Goal: Task Accomplishment & Management: Manage account settings

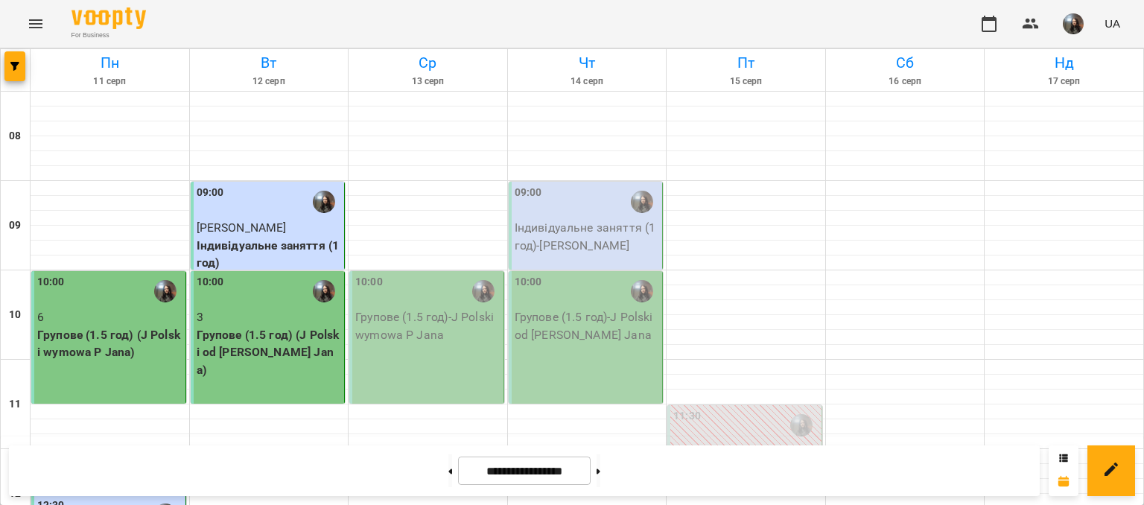
scroll to position [745, 0]
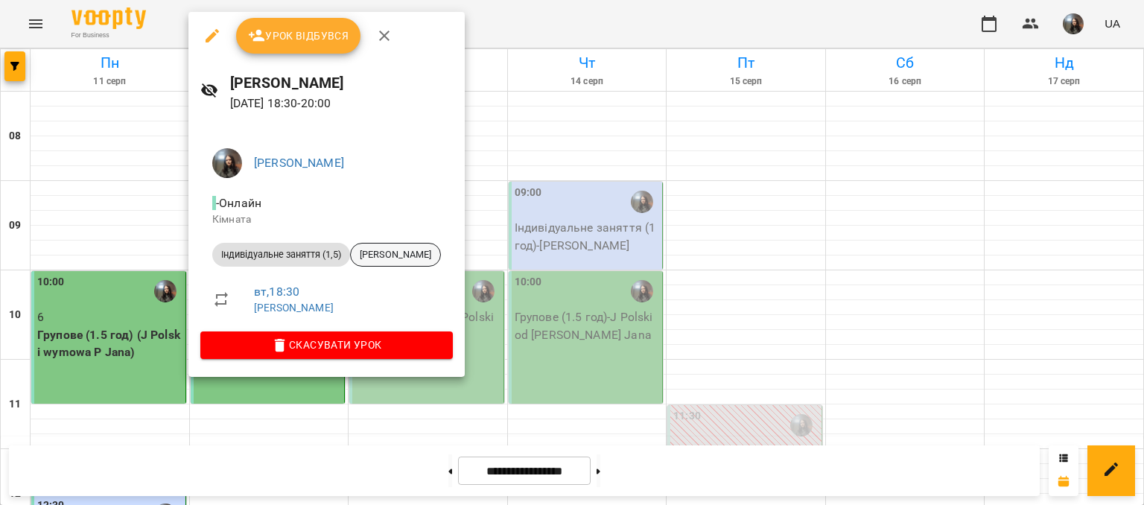
click at [385, 266] on div "[PERSON_NAME]" at bounding box center [395, 255] width 91 height 24
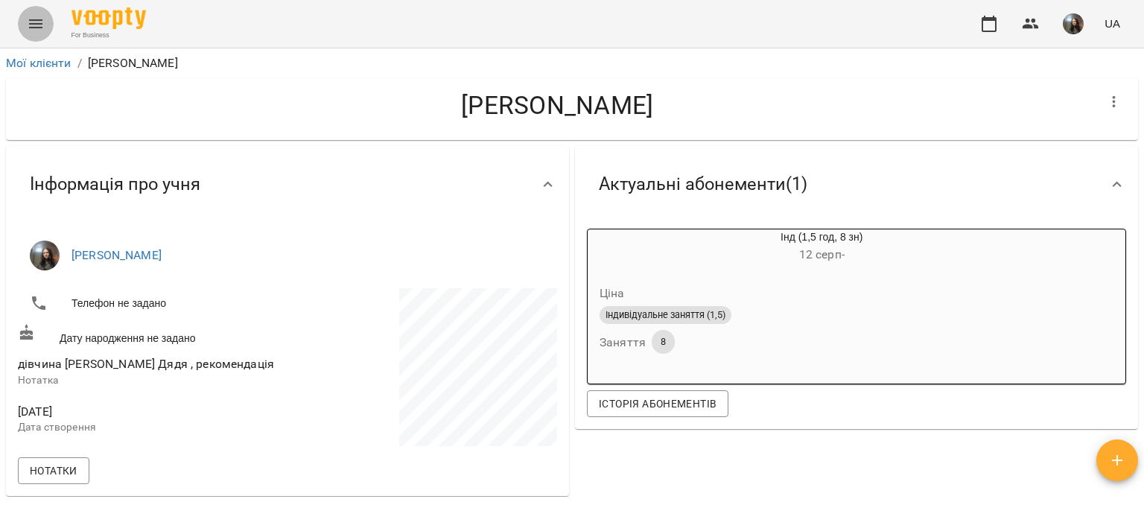
click at [45, 25] on button "Menu" at bounding box center [36, 24] width 36 height 36
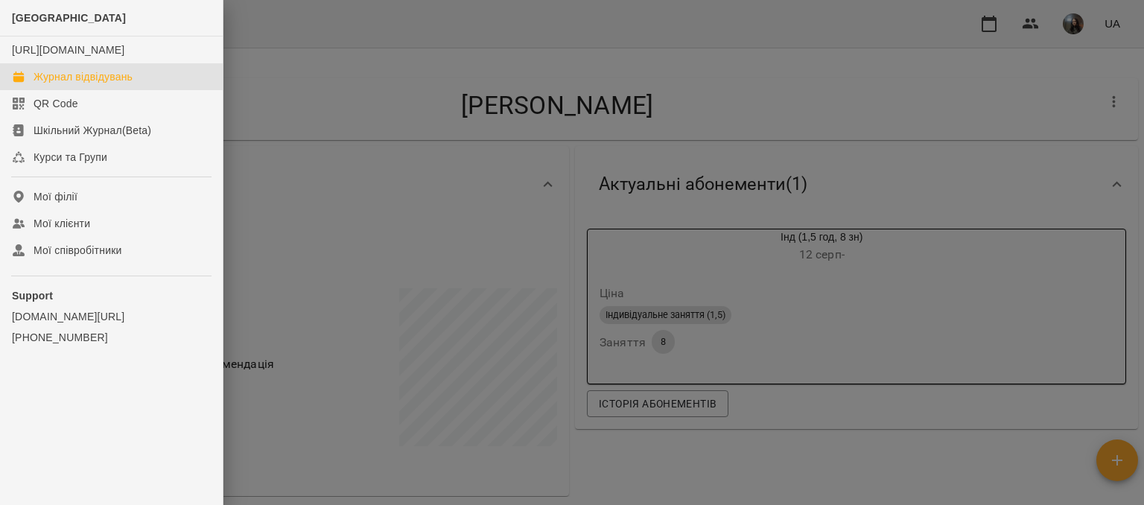
click at [60, 84] on div "Журнал відвідувань" at bounding box center [83, 76] width 99 height 15
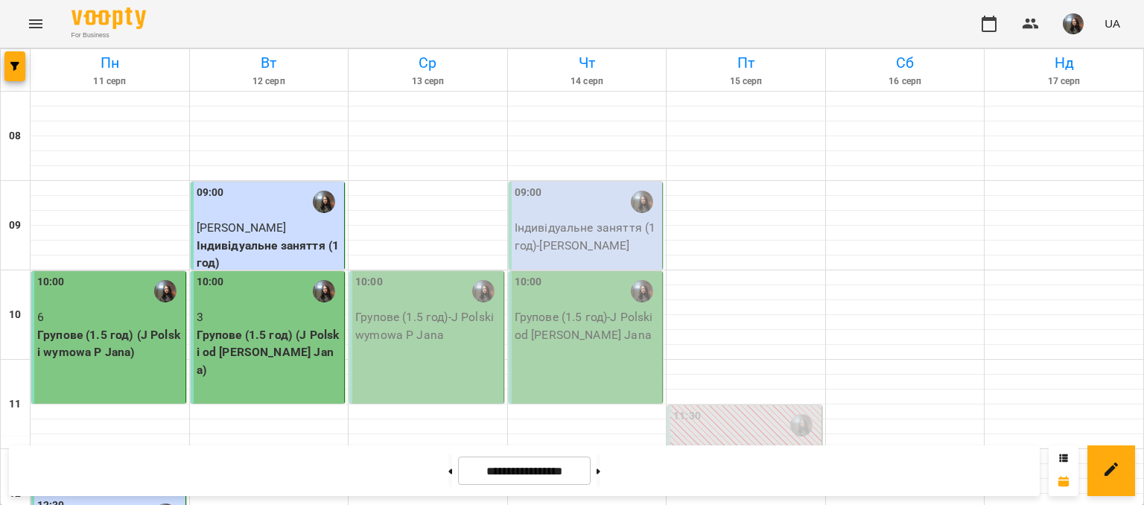
scroll to position [771, 0]
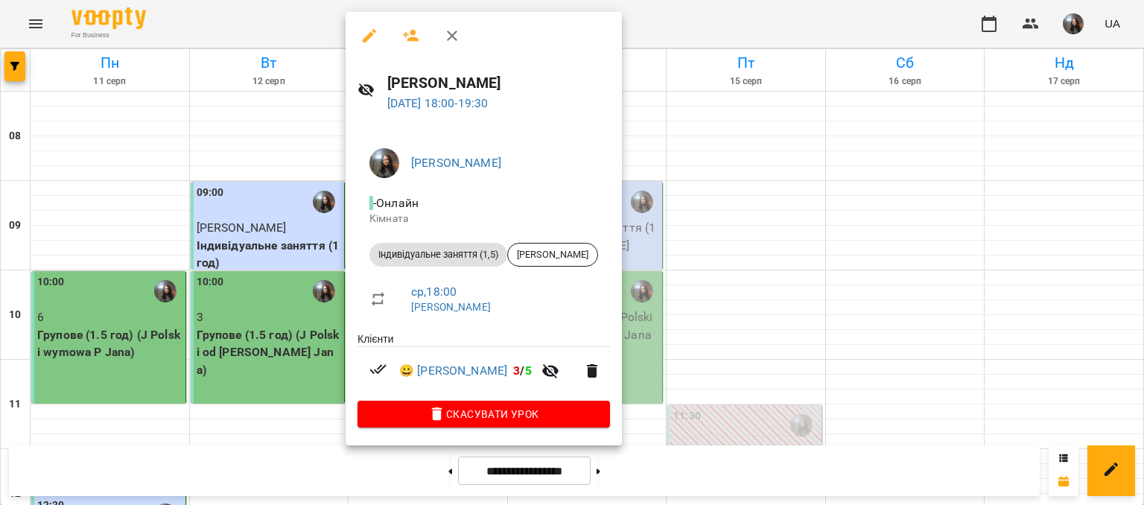
click at [323, 215] on div at bounding box center [572, 252] width 1144 height 505
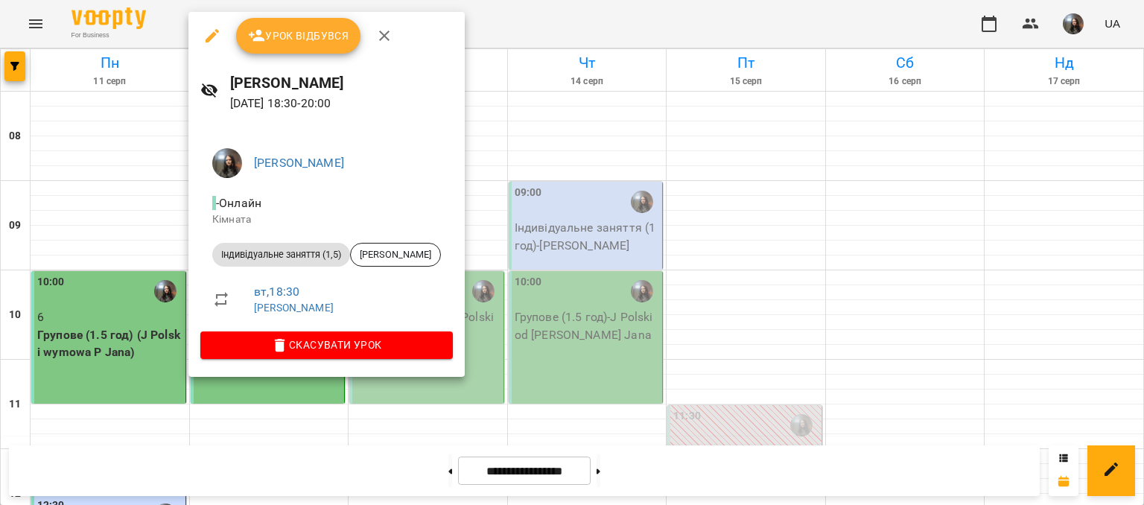
click at [297, 48] on button "Урок відбувся" at bounding box center [298, 36] width 125 height 36
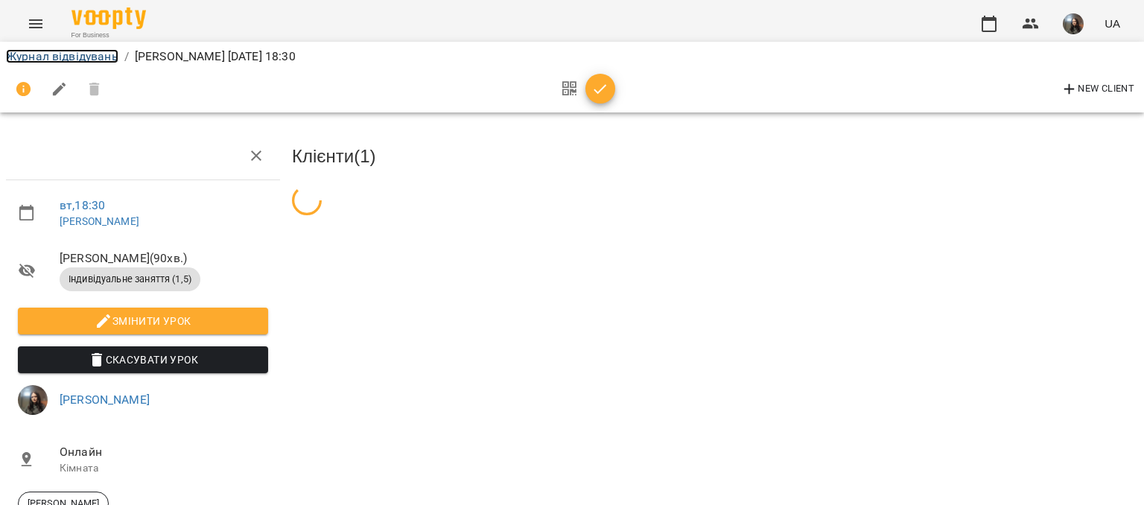
click at [48, 60] on link "Журнал відвідувань" at bounding box center [62, 56] width 112 height 14
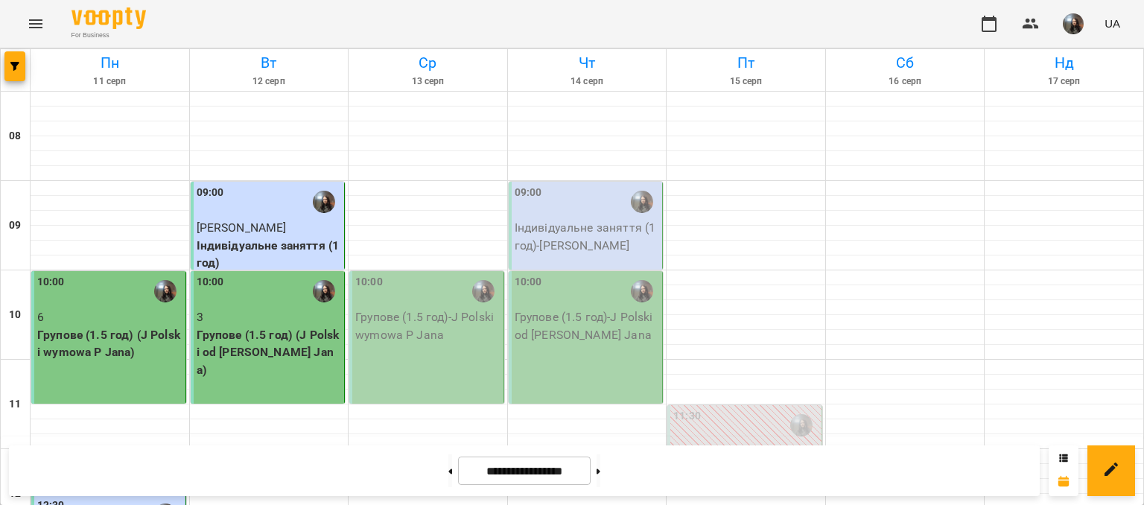
scroll to position [745, 0]
